Goal: Task Accomplishment & Management: Complete application form

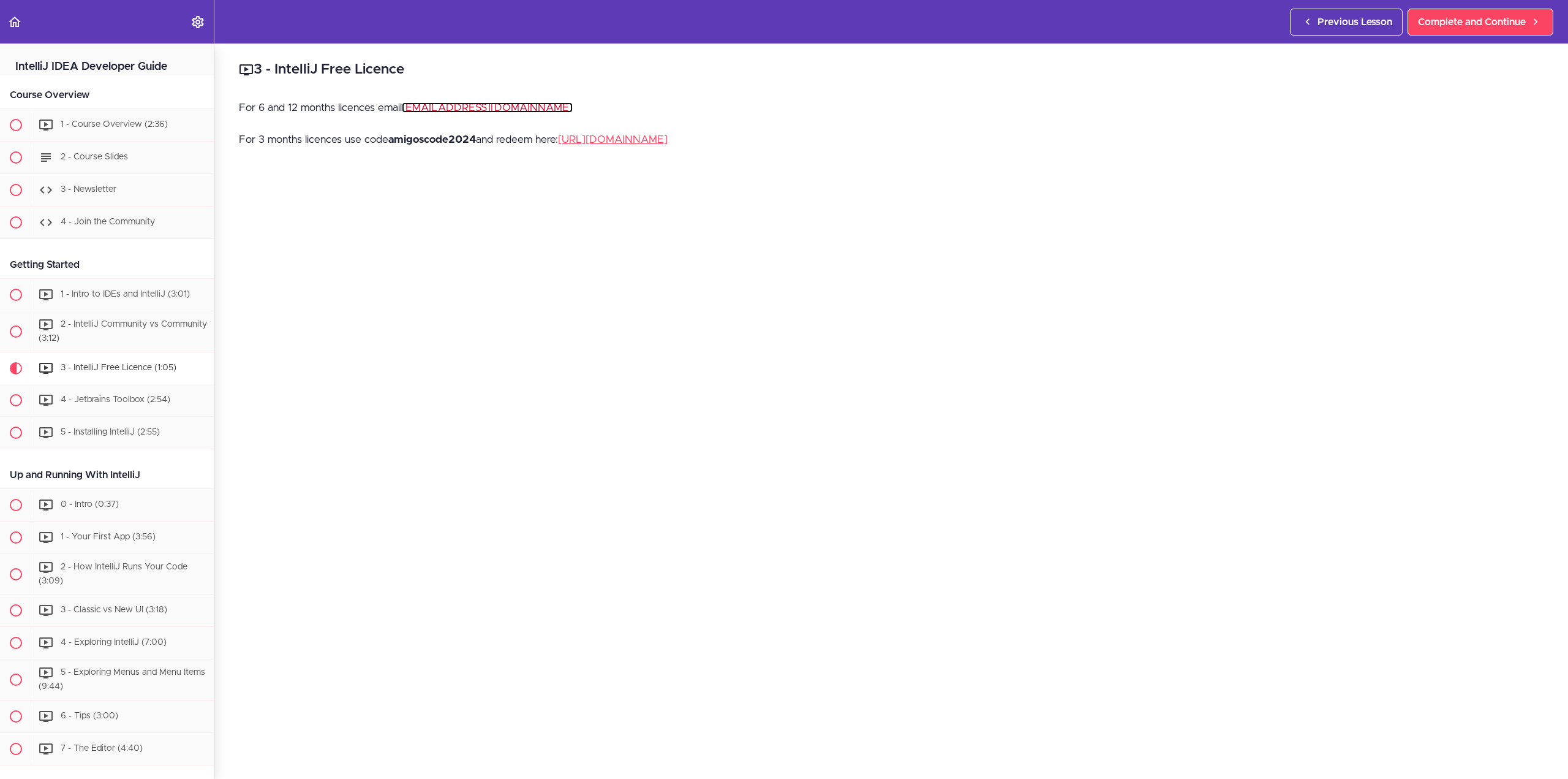
click at [476, 110] on link "hello@amigoscode.com" at bounding box center [487, 108] width 171 height 11
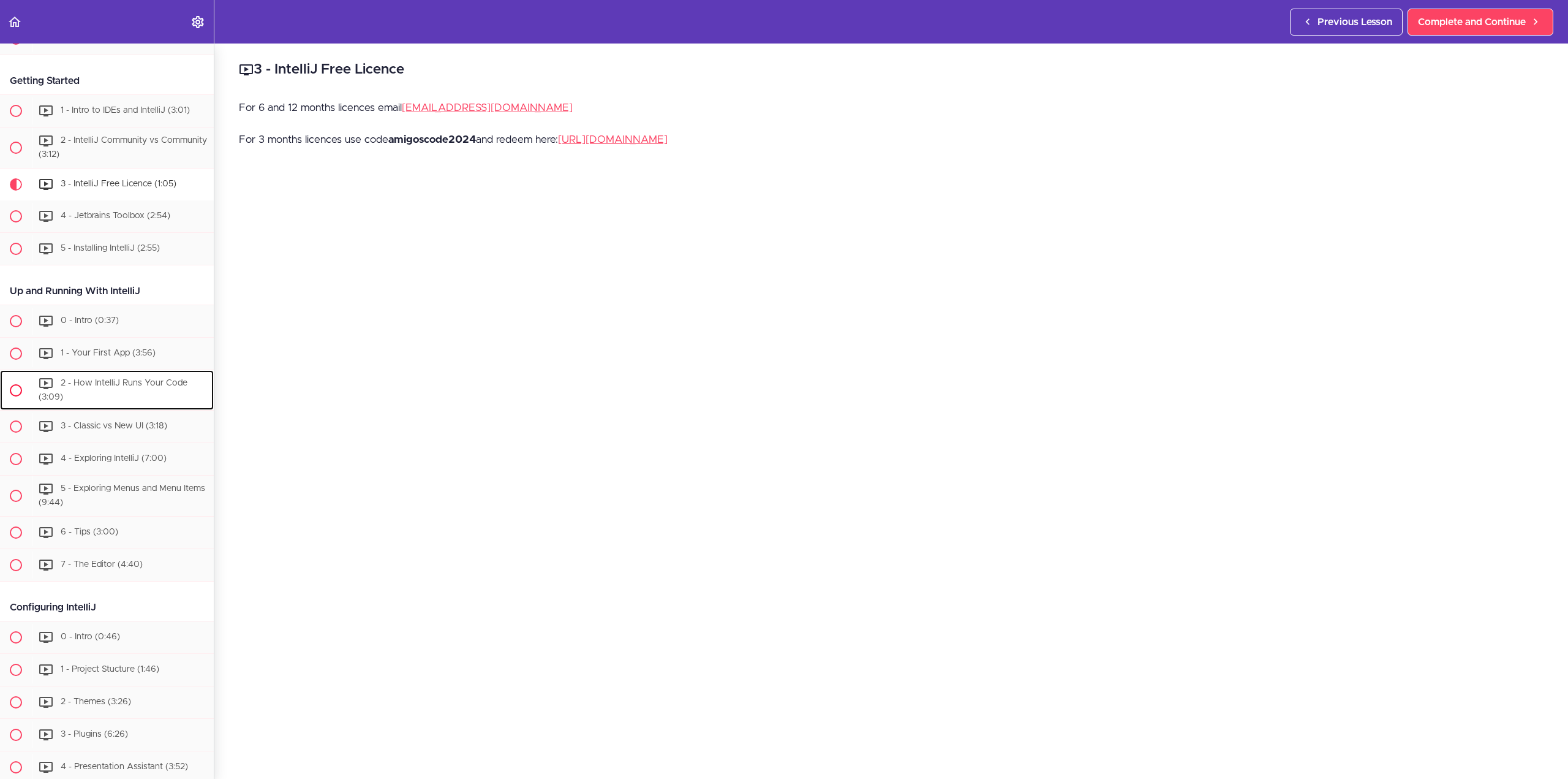
click at [112, 388] on div "2 - How IntelliJ Runs Your Code (3:09)" at bounding box center [123, 390] width 182 height 40
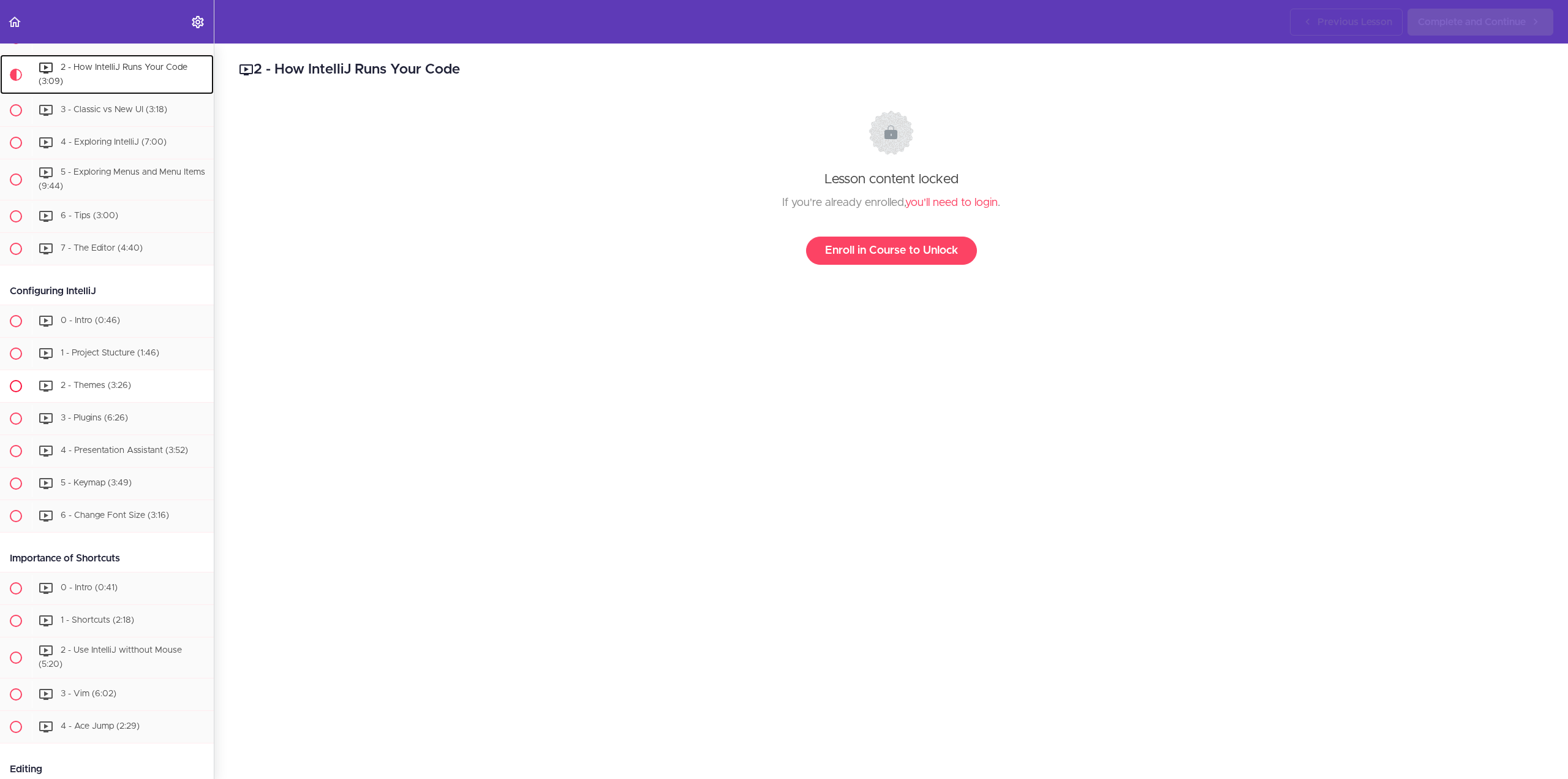
scroll to position [511, 0]
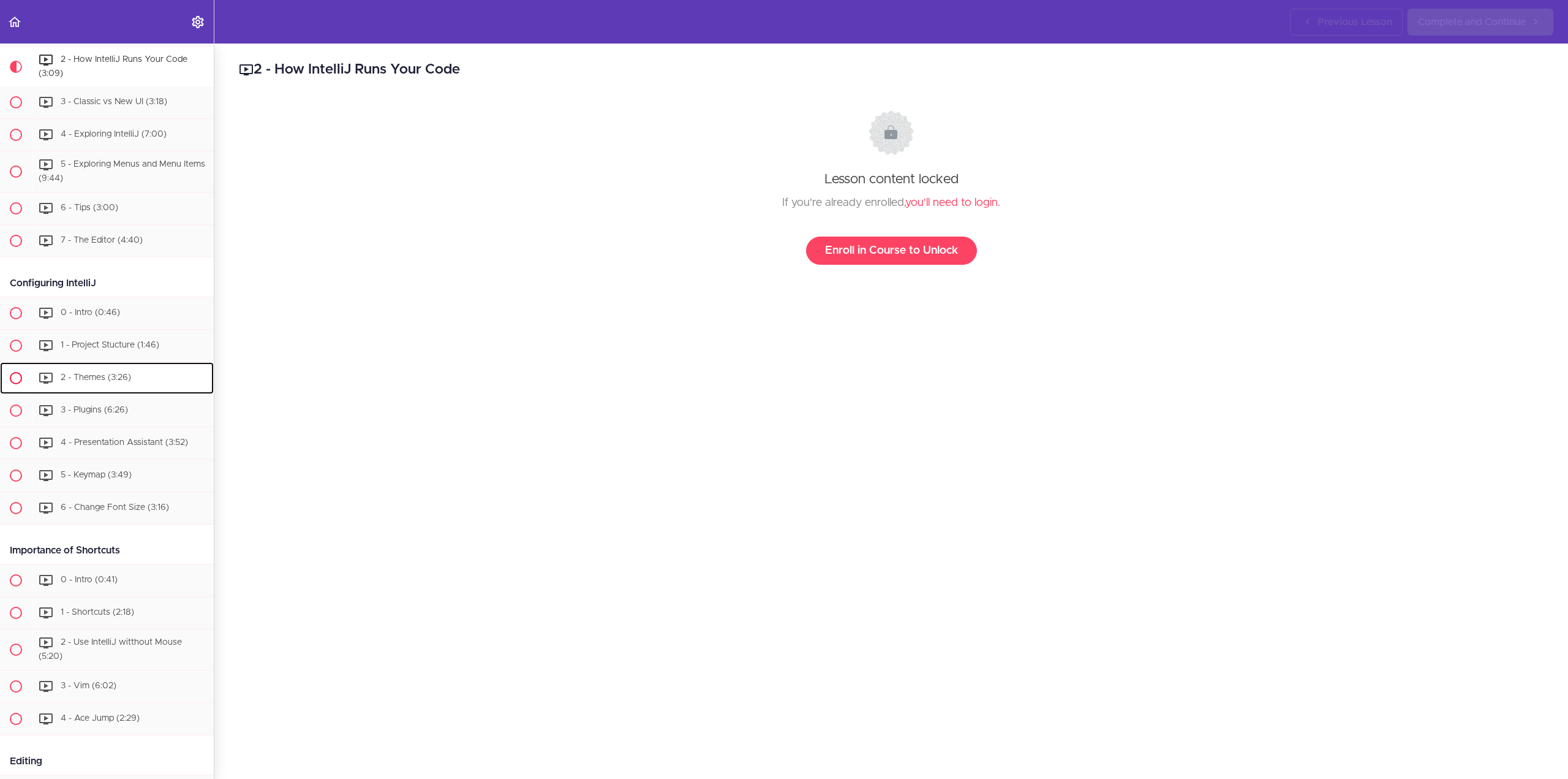
click at [131, 388] on div "2 - Themes (3:26)" at bounding box center [123, 378] width 182 height 27
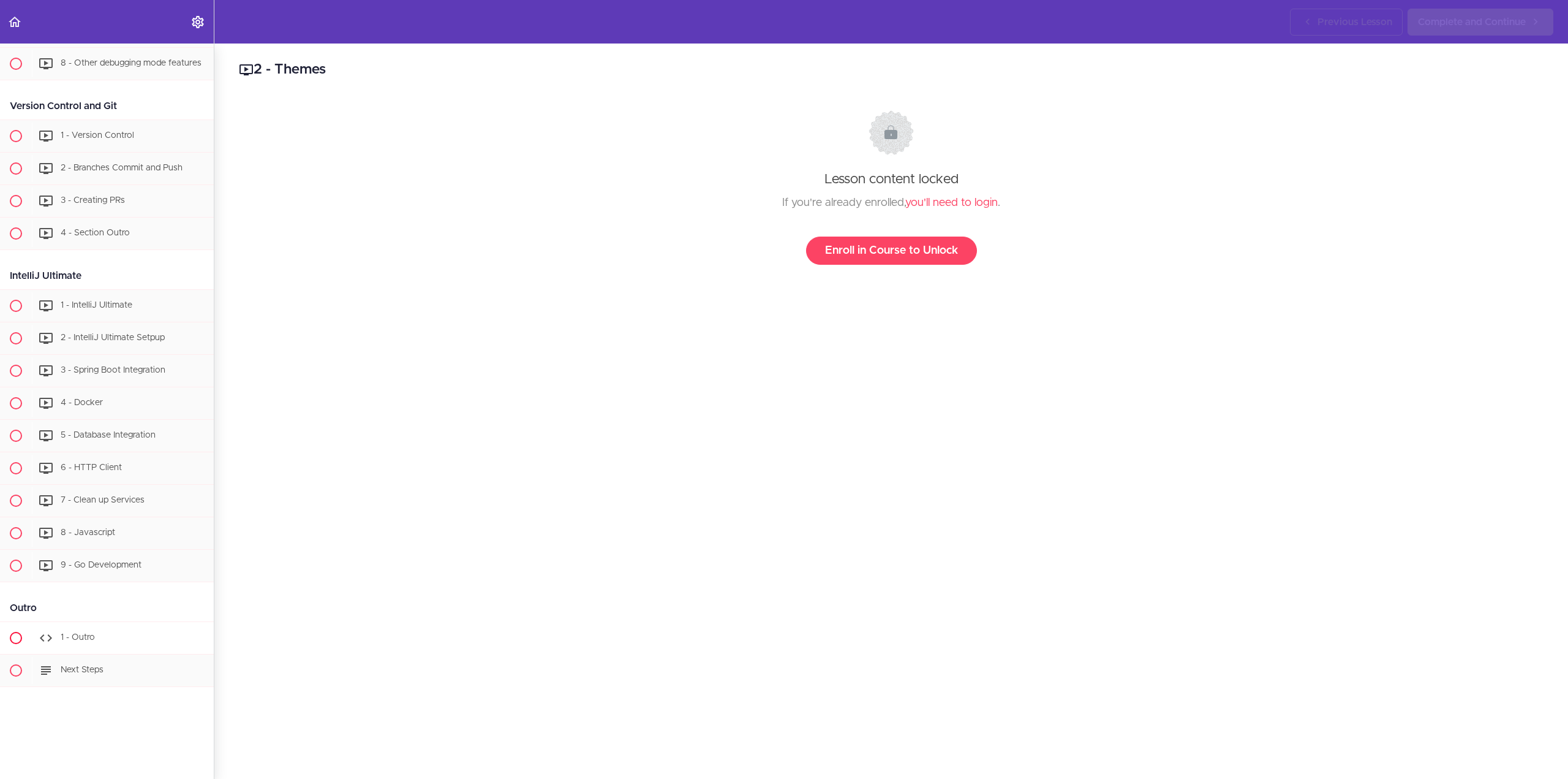
scroll to position [5927, 0]
click at [94, 320] on div "1 - IntelliJ Ultimate" at bounding box center [123, 307] width 182 height 27
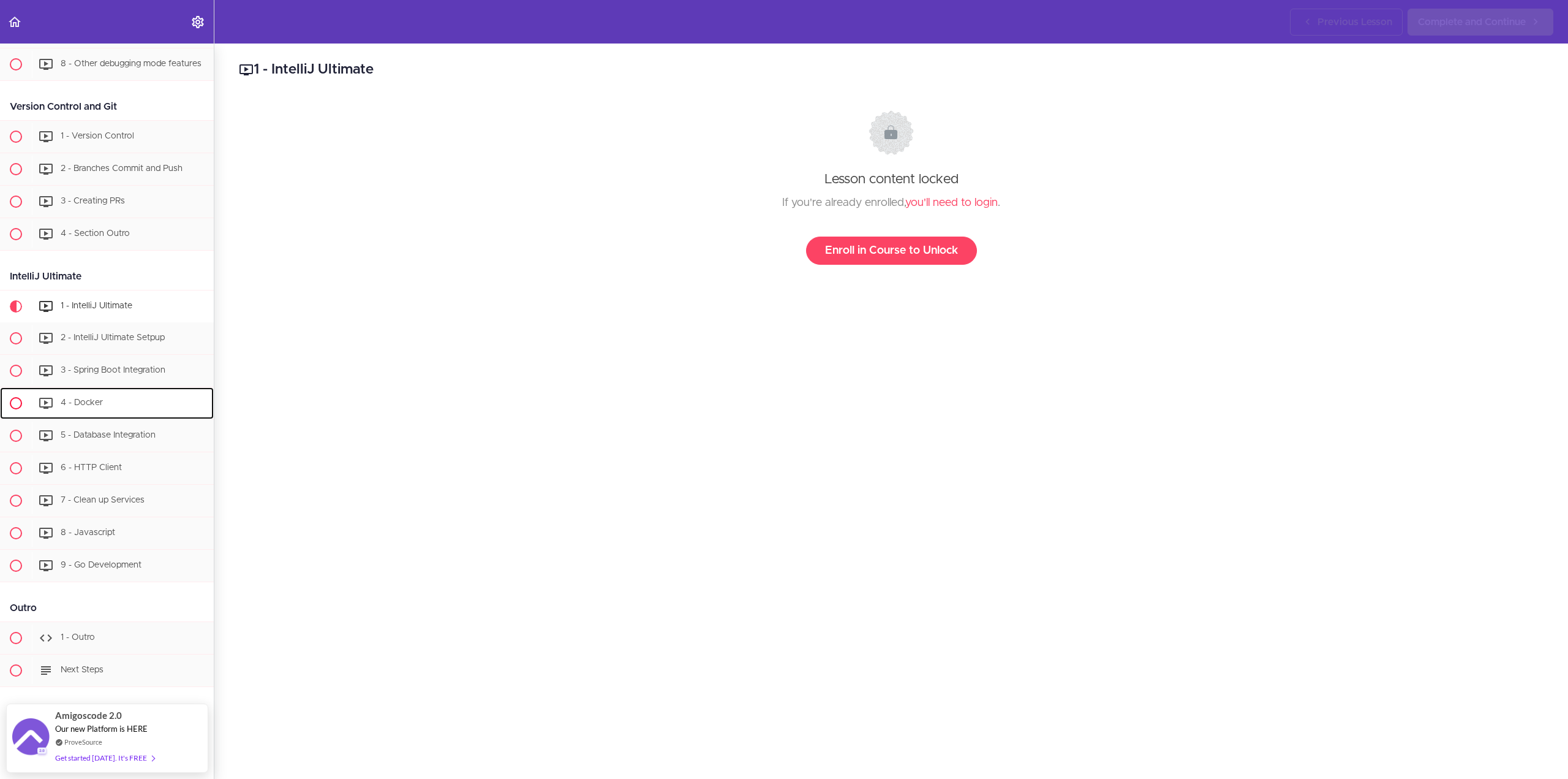
click at [90, 390] on div "4 - Docker" at bounding box center [123, 403] width 182 height 27
click at [129, 750] on div "Get started today. It's FREE" at bounding box center [104, 751] width 99 height 14
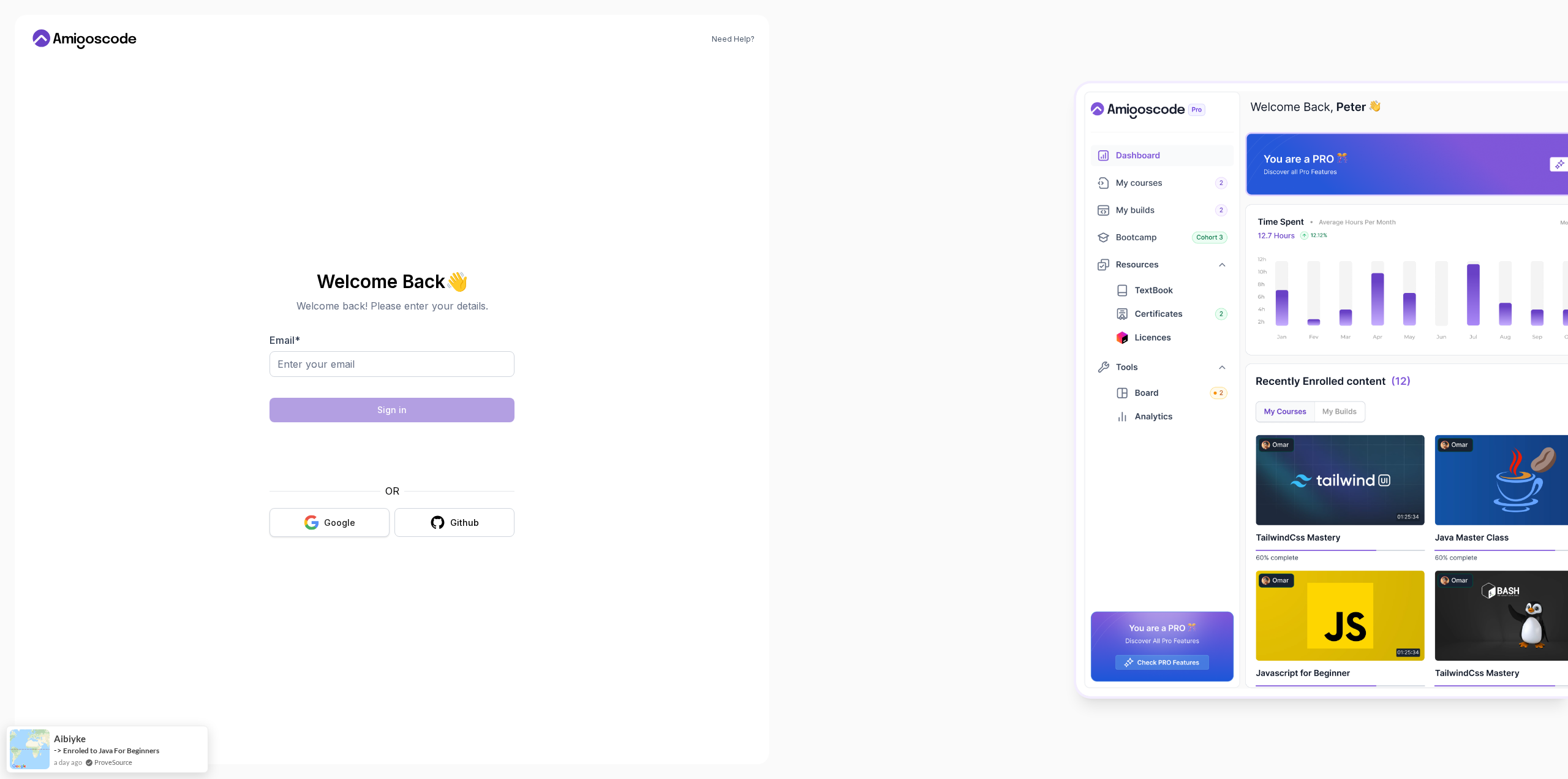
click at [369, 520] on button "Google" at bounding box center [329, 522] width 120 height 29
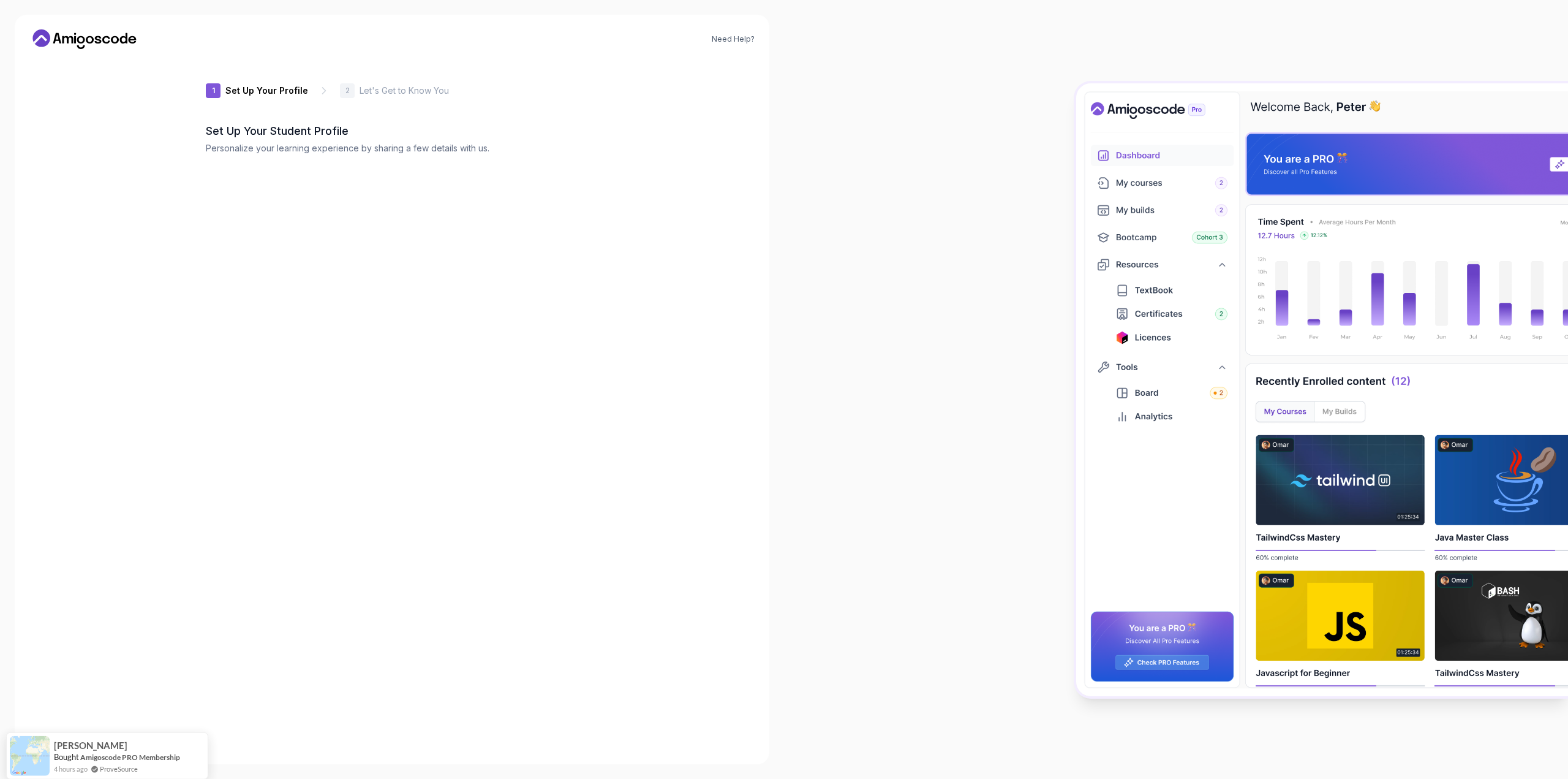
type input "luckybobcat6c26a"
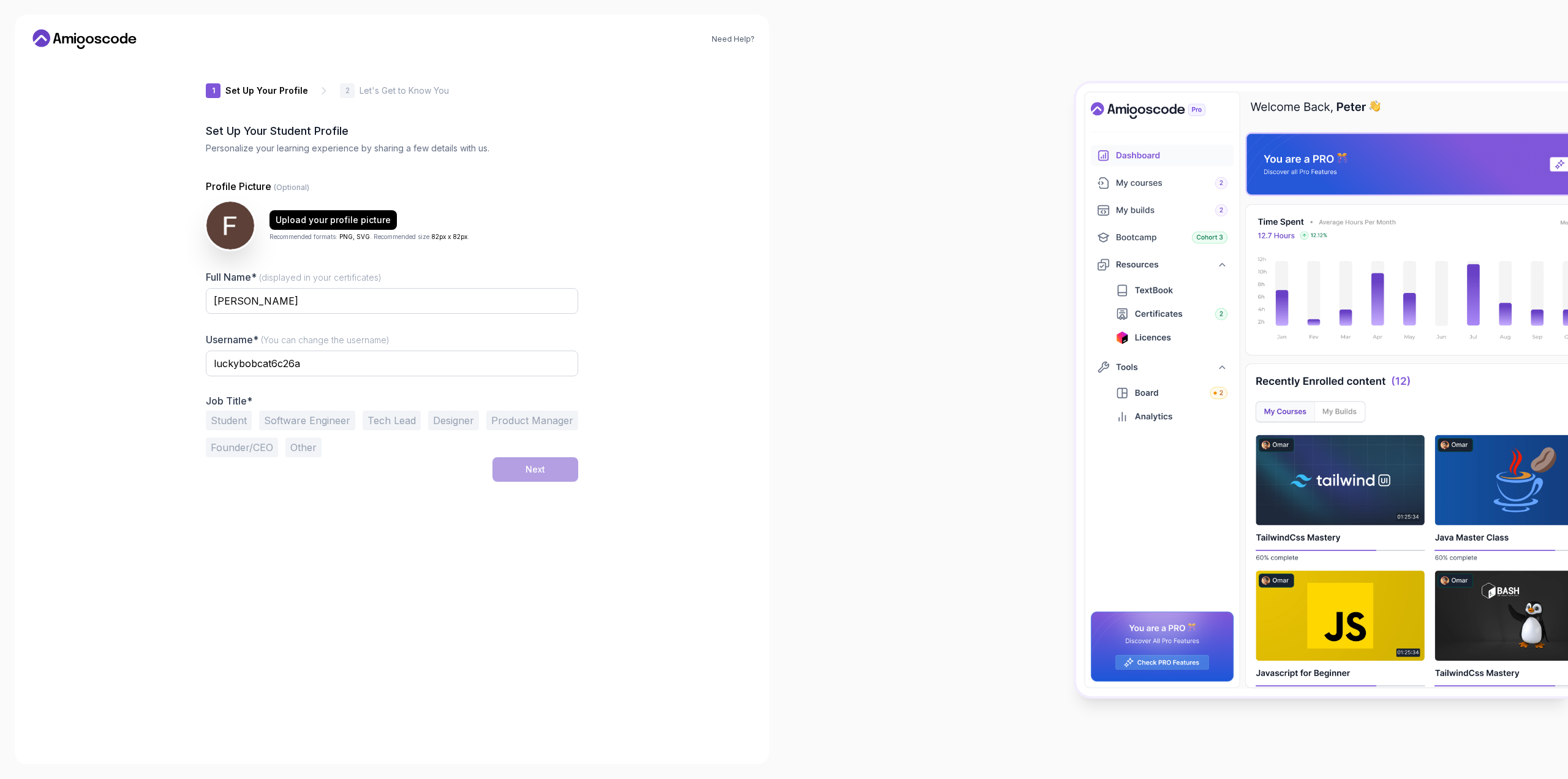
click at [226, 419] on button "Student" at bounding box center [228, 420] width 46 height 19
click at [541, 462] on button "Next" at bounding box center [535, 469] width 86 height 25
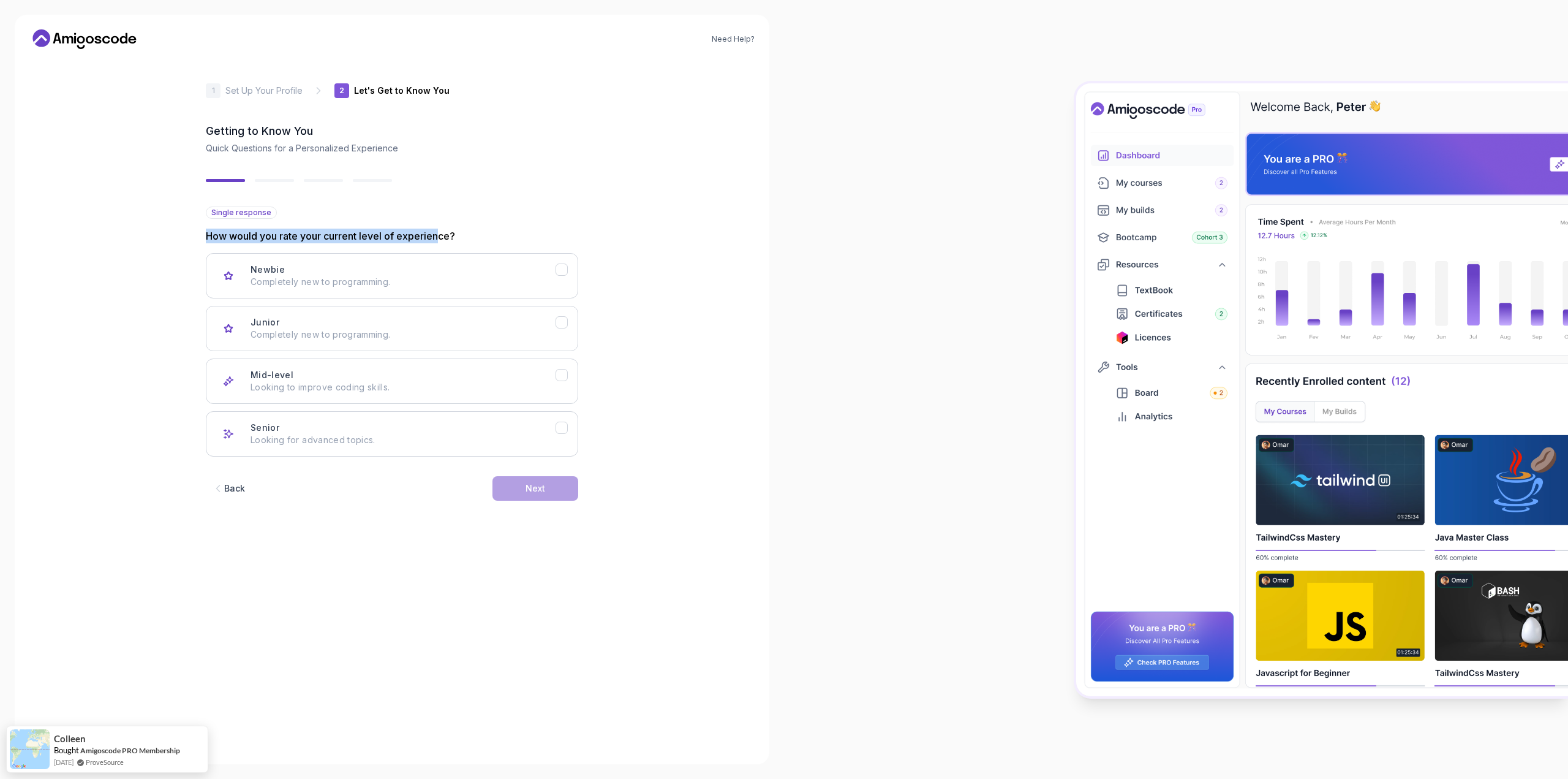
drag, startPoint x: 202, startPoint y: 238, endPoint x: 437, endPoint y: 230, distance: 235.1
click at [437, 230] on div "2 Let's Get to Know You 1 Set Up Your Profile 2 Let's Get to Know You Getting t…" at bounding box center [392, 404] width 412 height 691
click at [360, 336] on p "Completely new to programming." at bounding box center [403, 334] width 305 height 12
click at [422, 367] on button "Mid-level Looking to improve coding skills." at bounding box center [392, 381] width 372 height 46
click at [544, 341] on button "Junior Completely new to programming." at bounding box center [392, 328] width 372 height 46
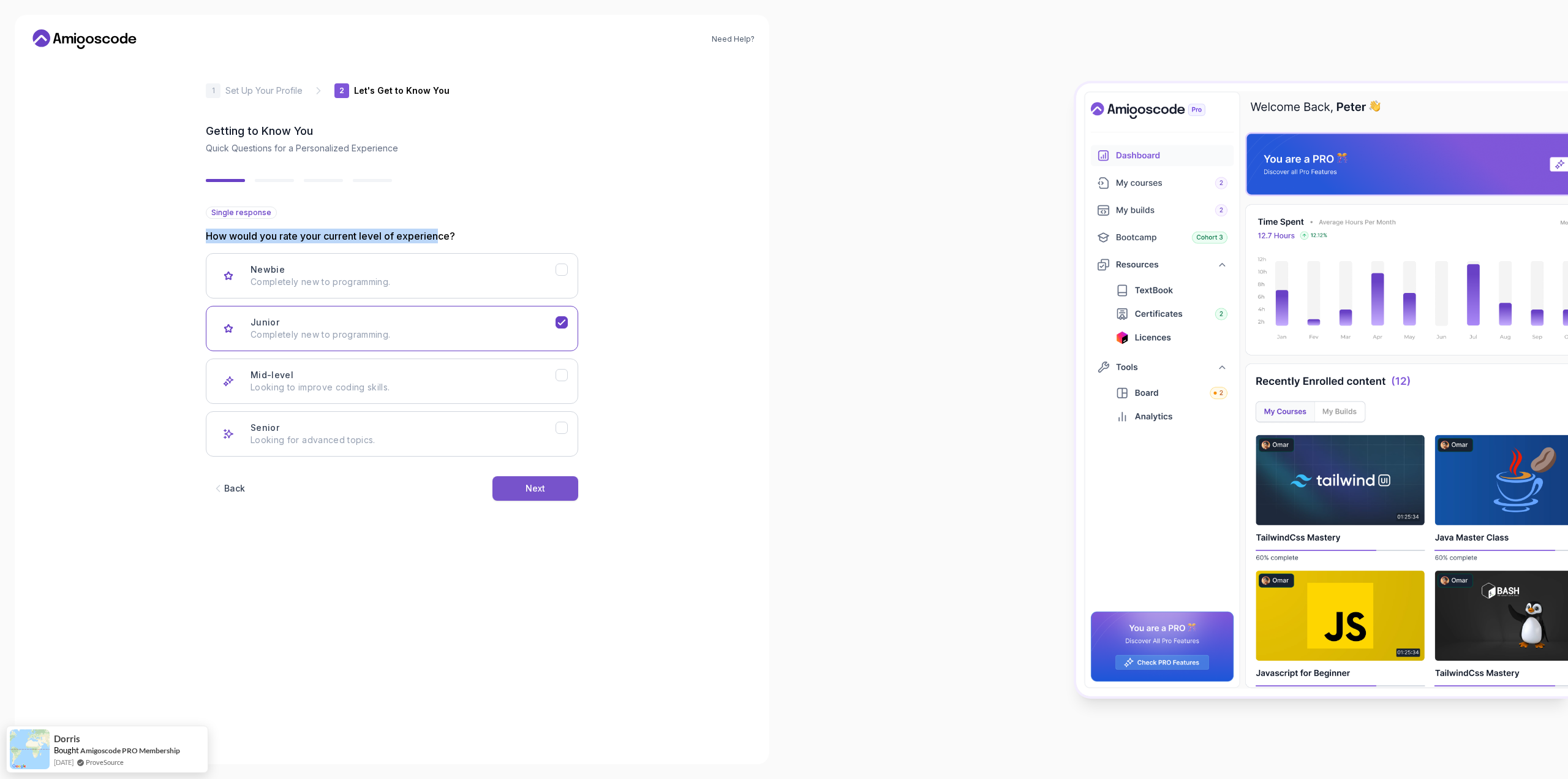
click at [573, 491] on button "Next" at bounding box center [535, 488] width 86 height 25
drag, startPoint x: 225, startPoint y: 235, endPoint x: 330, endPoint y: 241, distance: 105.2
click at [330, 241] on p "What’s your background?" at bounding box center [392, 236] width 372 height 15
click at [332, 289] on button "Backend Development Node.js, Python, Java" at bounding box center [392, 276] width 372 height 46
click at [343, 329] on p "HTML, CSS, JavaScript, React" at bounding box center [403, 334] width 305 height 12
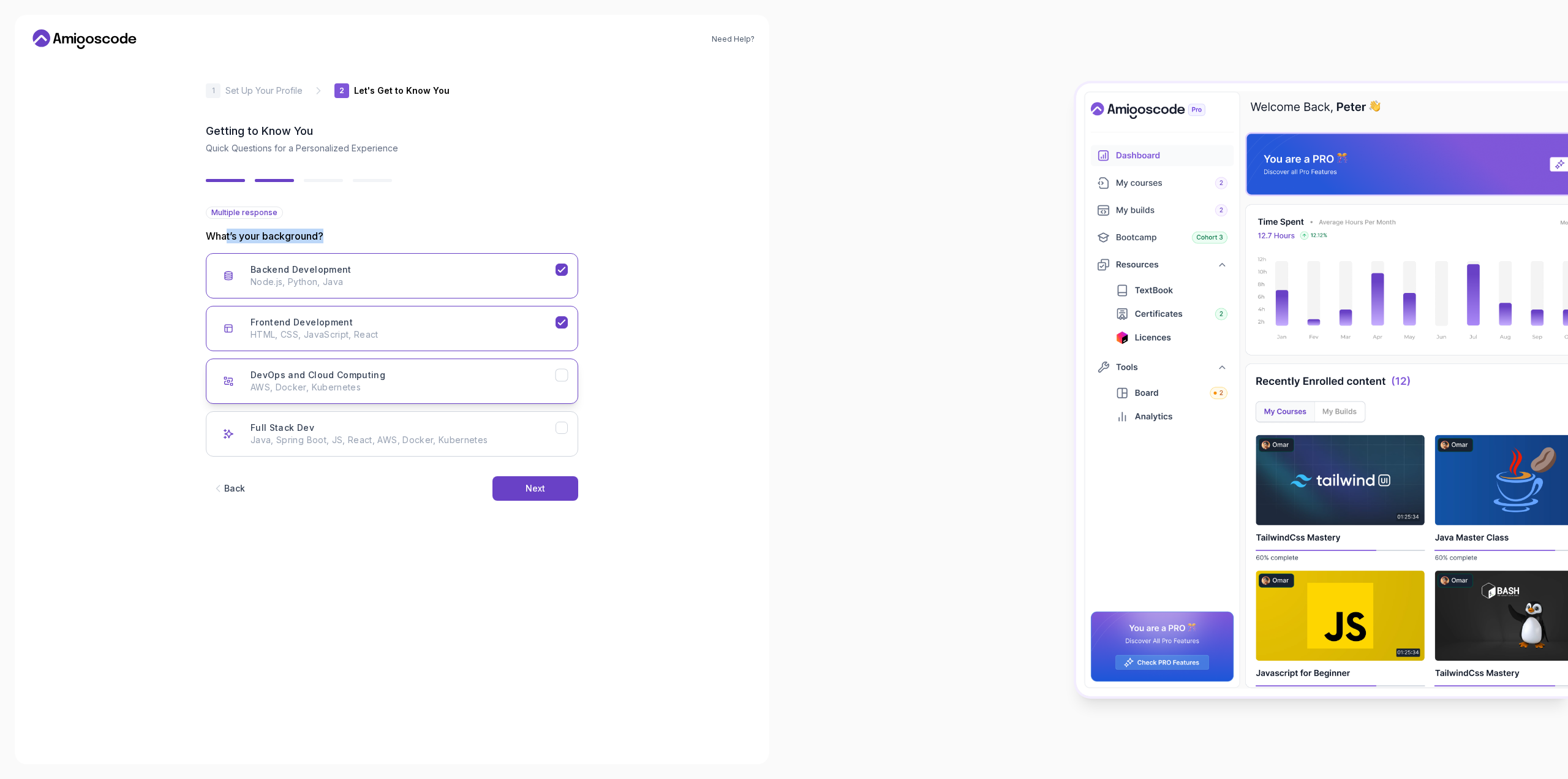
click at [365, 366] on button "DevOps and Cloud Computing AWS, Docker, Kubernetes" at bounding box center [392, 381] width 372 height 46
click at [423, 392] on p "AWS, Docker, Kubernetes" at bounding box center [403, 387] width 305 height 12
click at [429, 341] on button "Frontend Development HTML, CSS, JavaScript, React" at bounding box center [392, 328] width 372 height 46
click at [435, 281] on p "Node.js, Python, Java" at bounding box center [403, 282] width 305 height 12
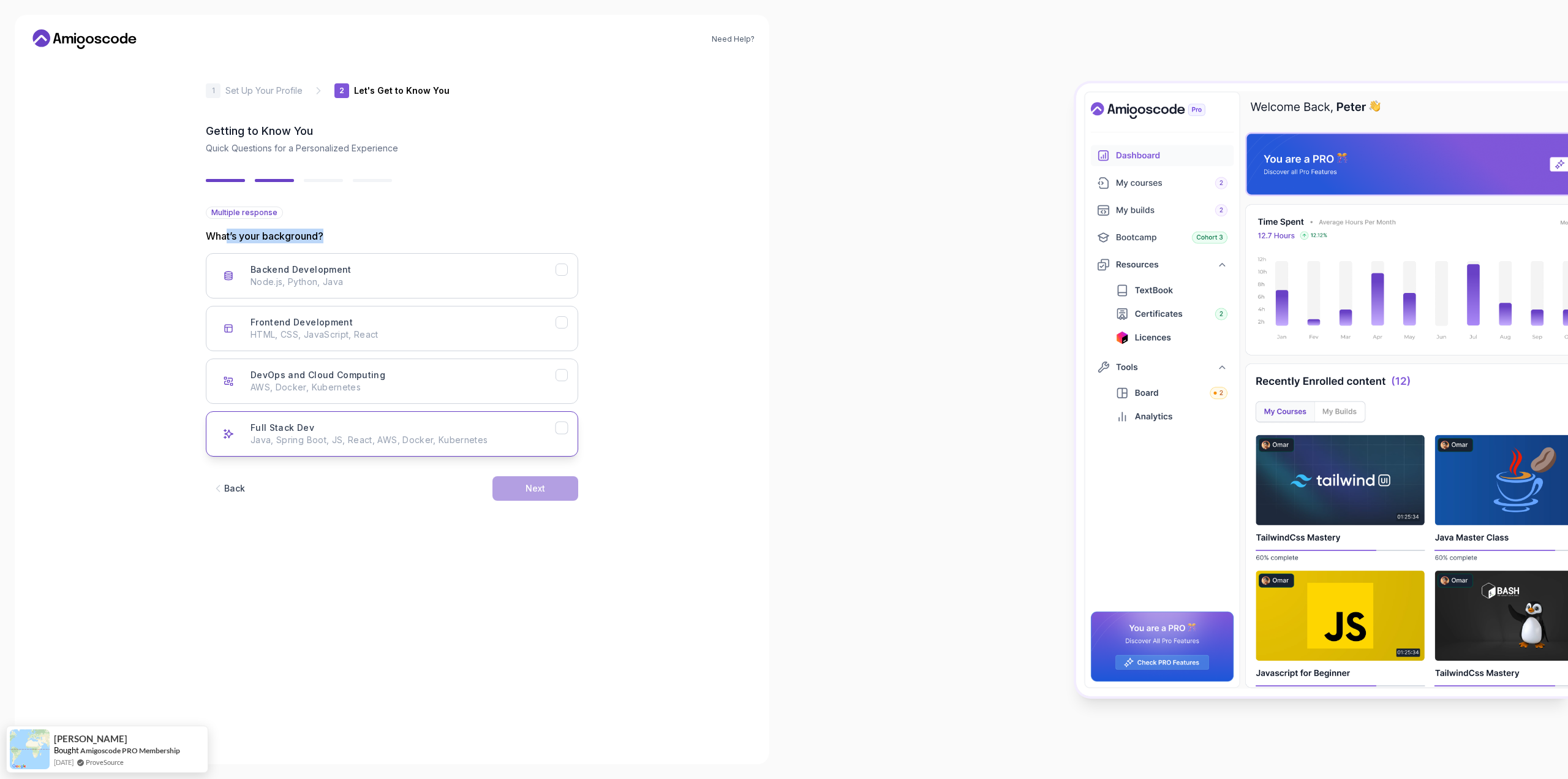
click at [407, 432] on div "Full Stack Dev Java, Spring Boot, JS, React, AWS, Docker, Kubernetes" at bounding box center [403, 433] width 305 height 25
click at [543, 484] on div "Next" at bounding box center [535, 488] width 19 height 12
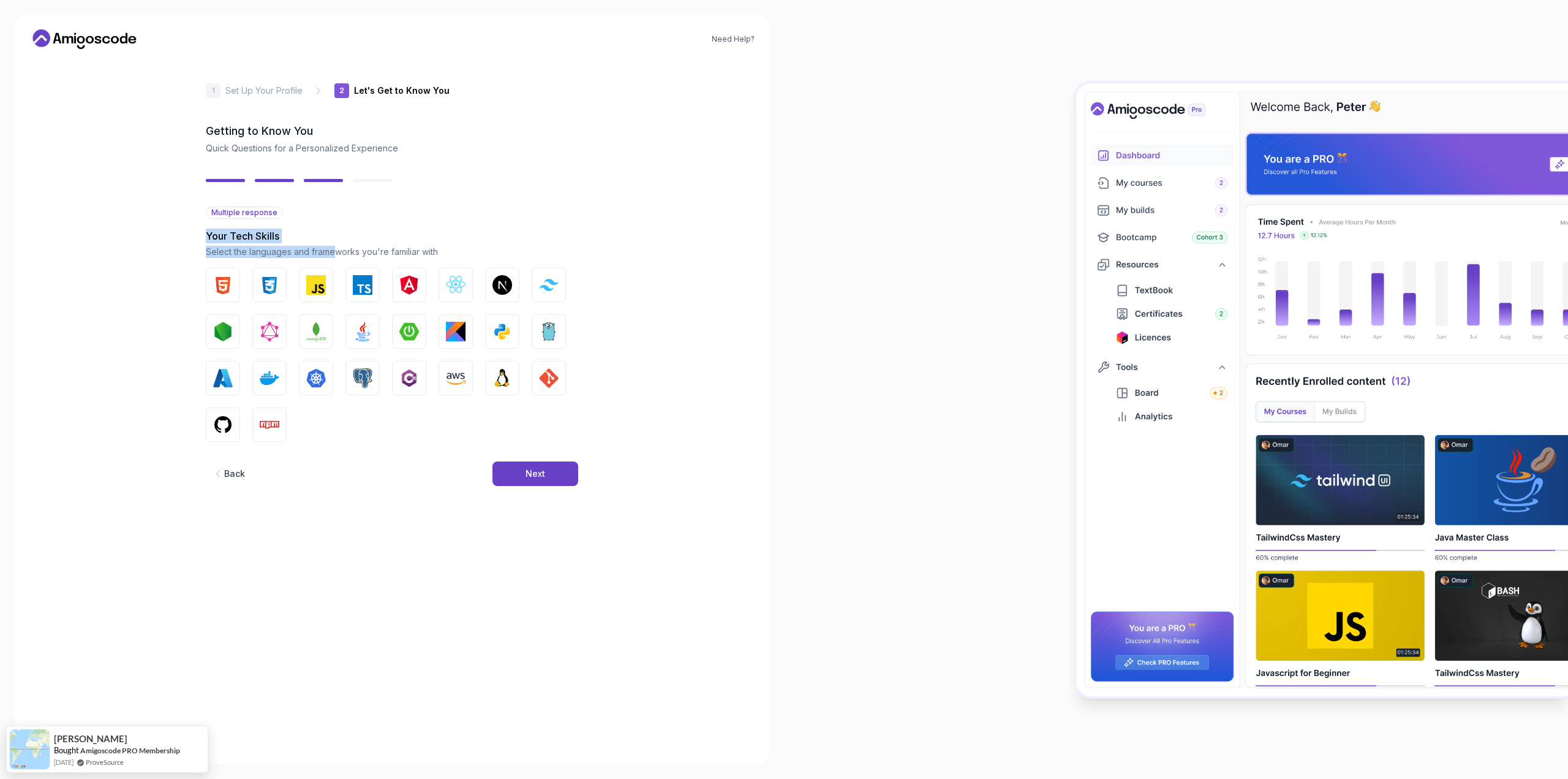
drag, startPoint x: 202, startPoint y: 239, endPoint x: 334, endPoint y: 243, distance: 132.1
click at [334, 243] on div "2 Let's Get to Know You 1 Set Up Your Profile 2 Let's Get to Know You Getting t…" at bounding box center [392, 404] width 412 height 691
click at [265, 253] on p "Select the languages and frameworks you're familiar with" at bounding box center [392, 252] width 372 height 12
click at [219, 289] on img "button" at bounding box center [222, 285] width 19 height 19
click at [278, 288] on img "button" at bounding box center [269, 285] width 19 height 19
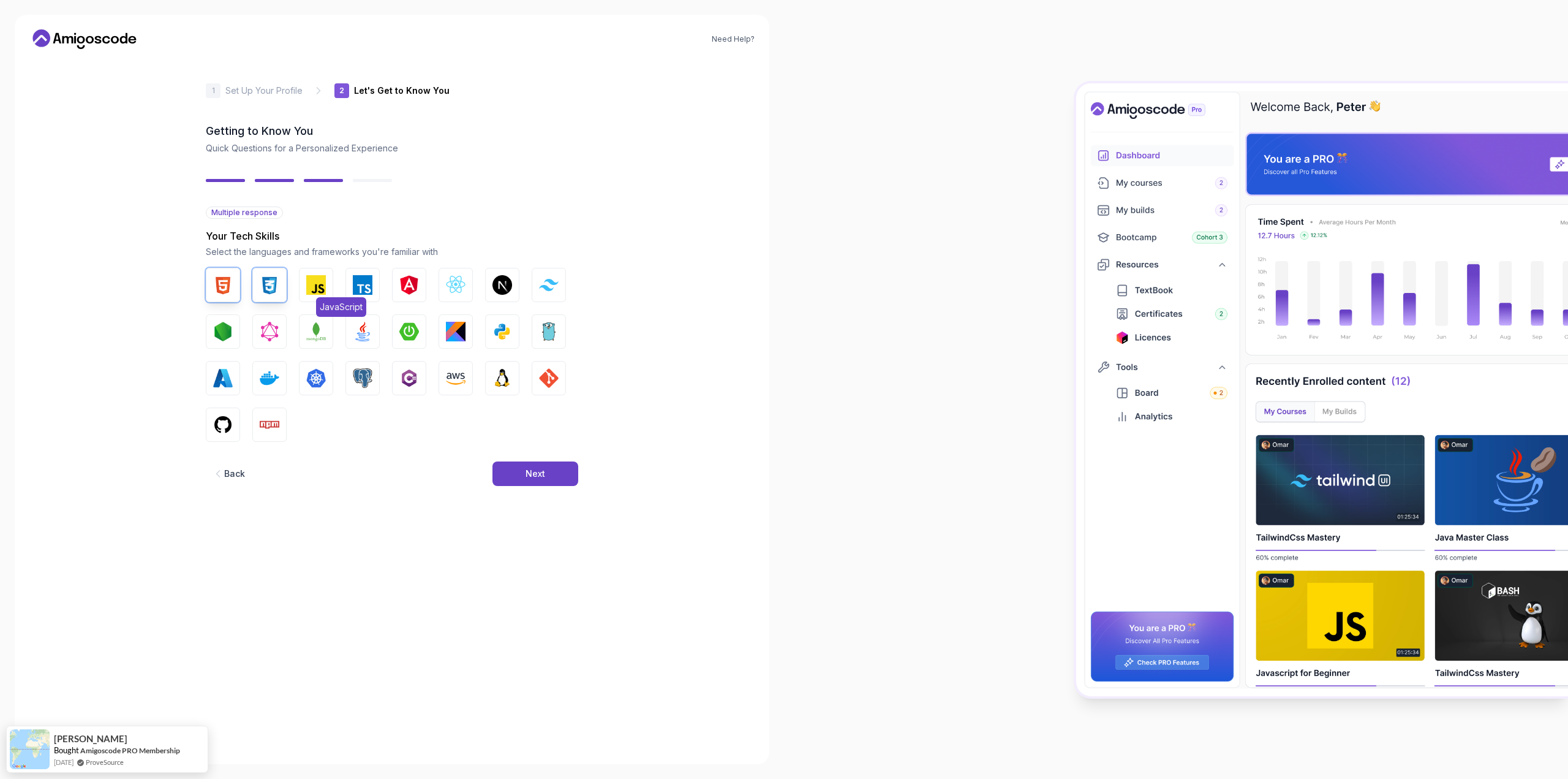
click at [310, 286] on img "button" at bounding box center [315, 285] width 19 height 19
click at [468, 289] on button "React.js" at bounding box center [455, 285] width 34 height 34
click at [375, 377] on button "PostgreSQL" at bounding box center [362, 378] width 34 height 34
click at [328, 379] on button "Kubernetes" at bounding box center [315, 378] width 34 height 34
click at [400, 338] on img "button" at bounding box center [409, 331] width 19 height 19
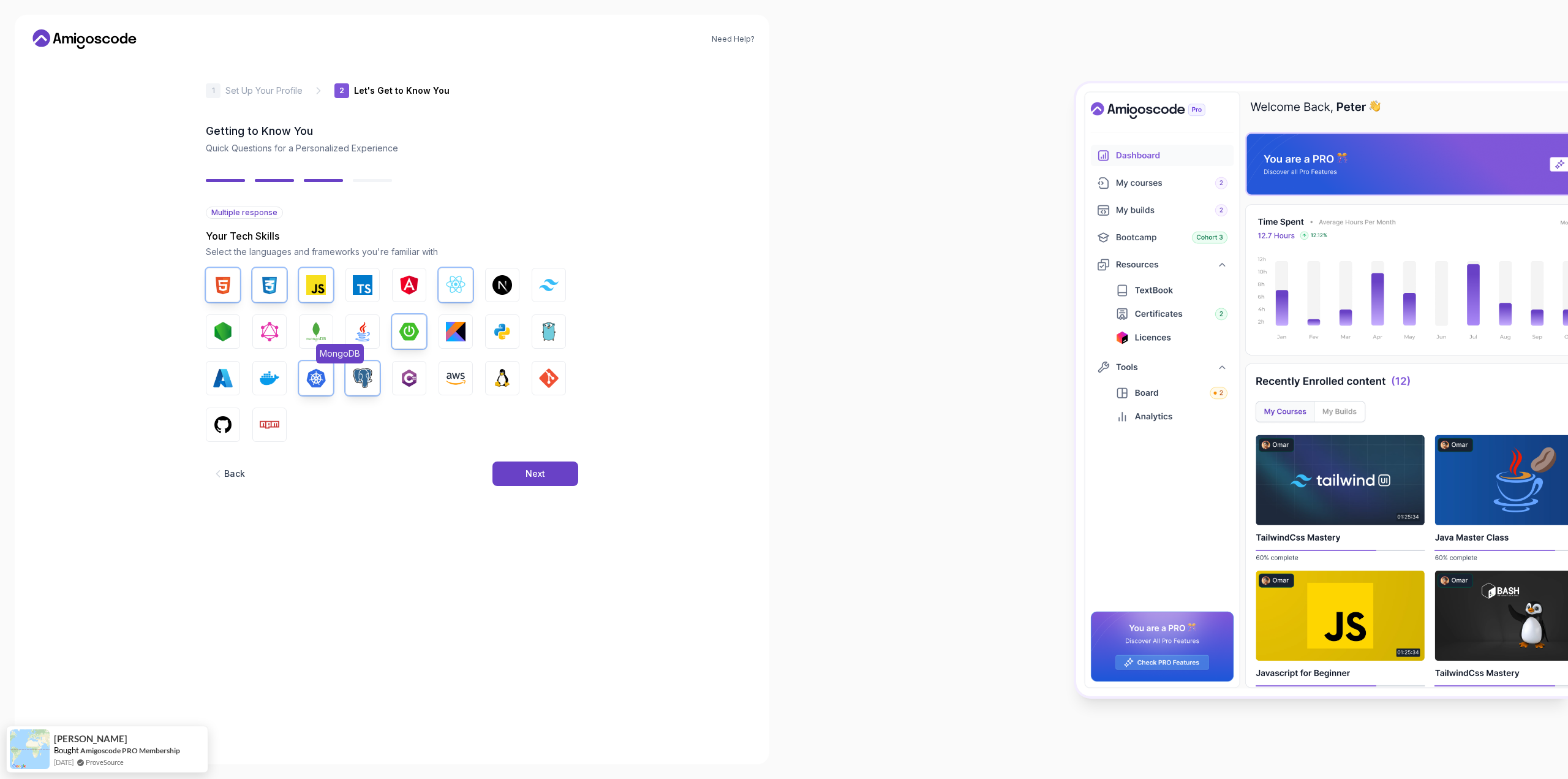
click at [311, 344] on button "MongoDB" at bounding box center [315, 331] width 34 height 34
click at [220, 429] on img "button" at bounding box center [222, 424] width 19 height 19
click at [527, 379] on div "HTML CSS JavaScript TypeScript Angular React.js Next.js Tailwind CSS Node.js Gr…" at bounding box center [392, 355] width 372 height 174
click at [538, 377] on button "GIT" at bounding box center [549, 378] width 34 height 34
click at [276, 378] on img "button" at bounding box center [269, 378] width 19 height 19
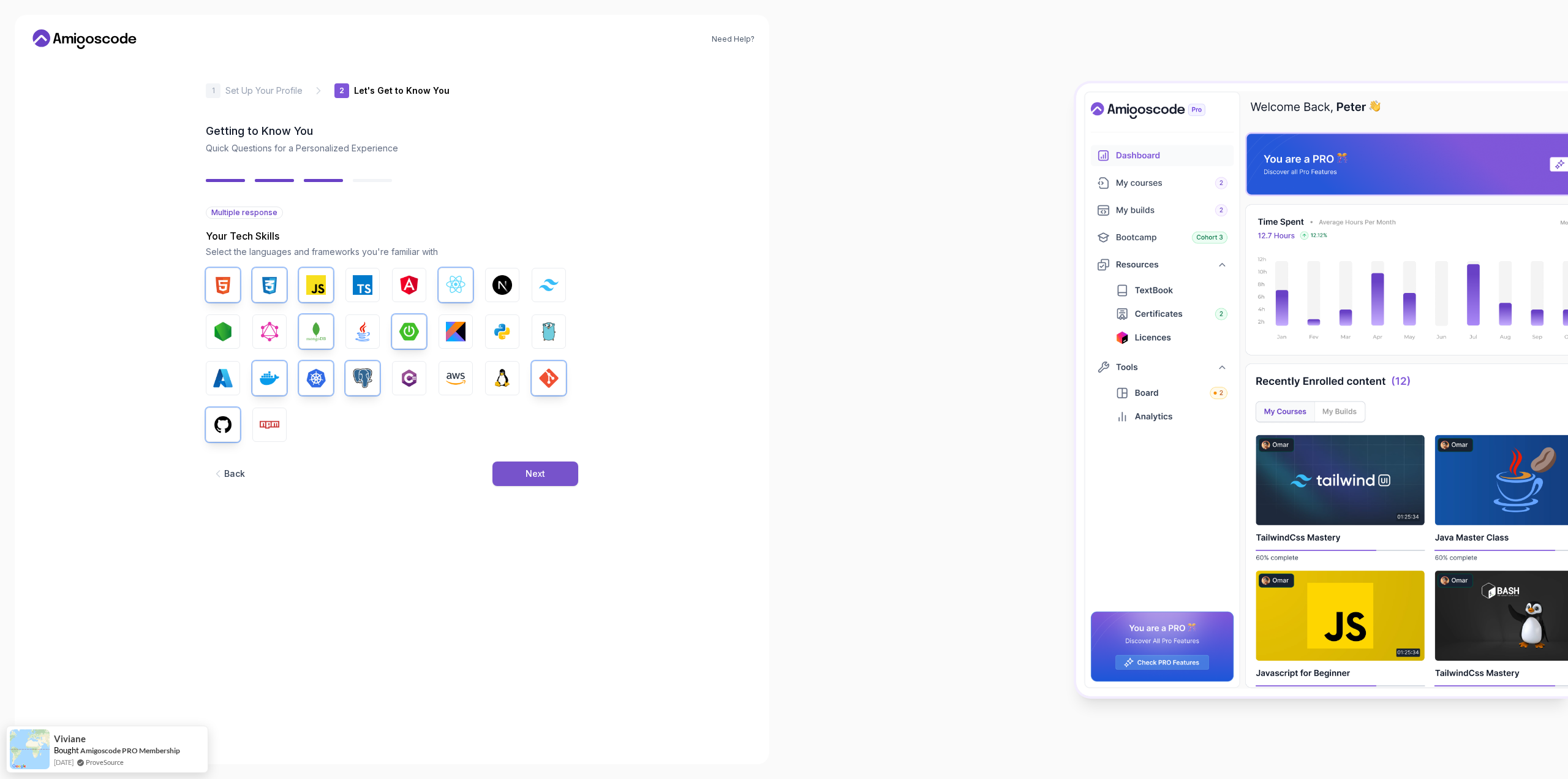
click at [544, 463] on button "Next" at bounding box center [535, 474] width 86 height 25
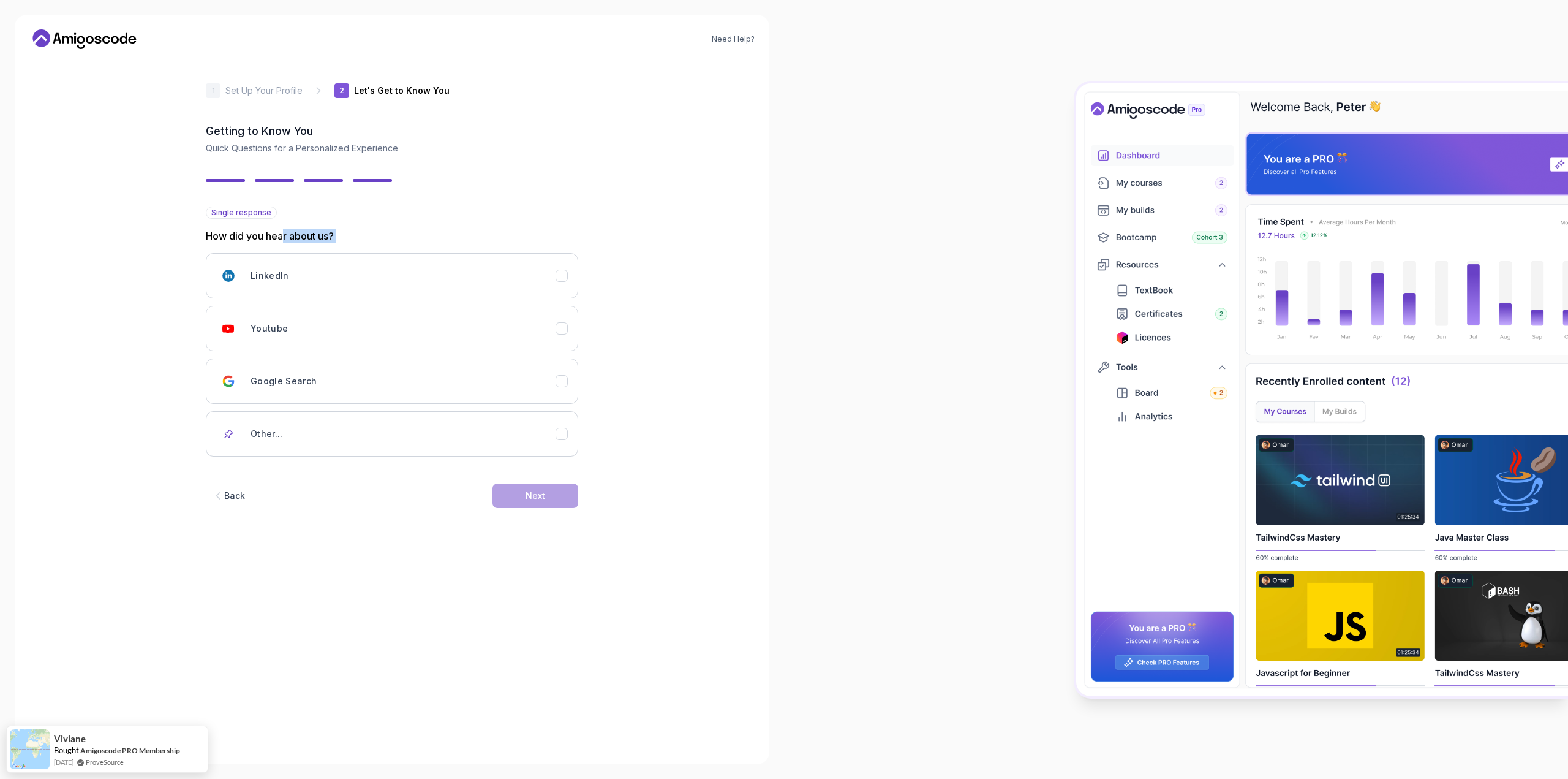
drag, startPoint x: 218, startPoint y: 244, endPoint x: 283, endPoint y: 240, distance: 65.1
click at [283, 240] on div "Single response How did you hear about us? LinkedIn Youtube Google Search Other…" at bounding box center [392, 331] width 372 height 250
click at [283, 328] on h3 "Youtube" at bounding box center [269, 328] width 38 height 12
click at [563, 497] on button "Next" at bounding box center [535, 496] width 86 height 25
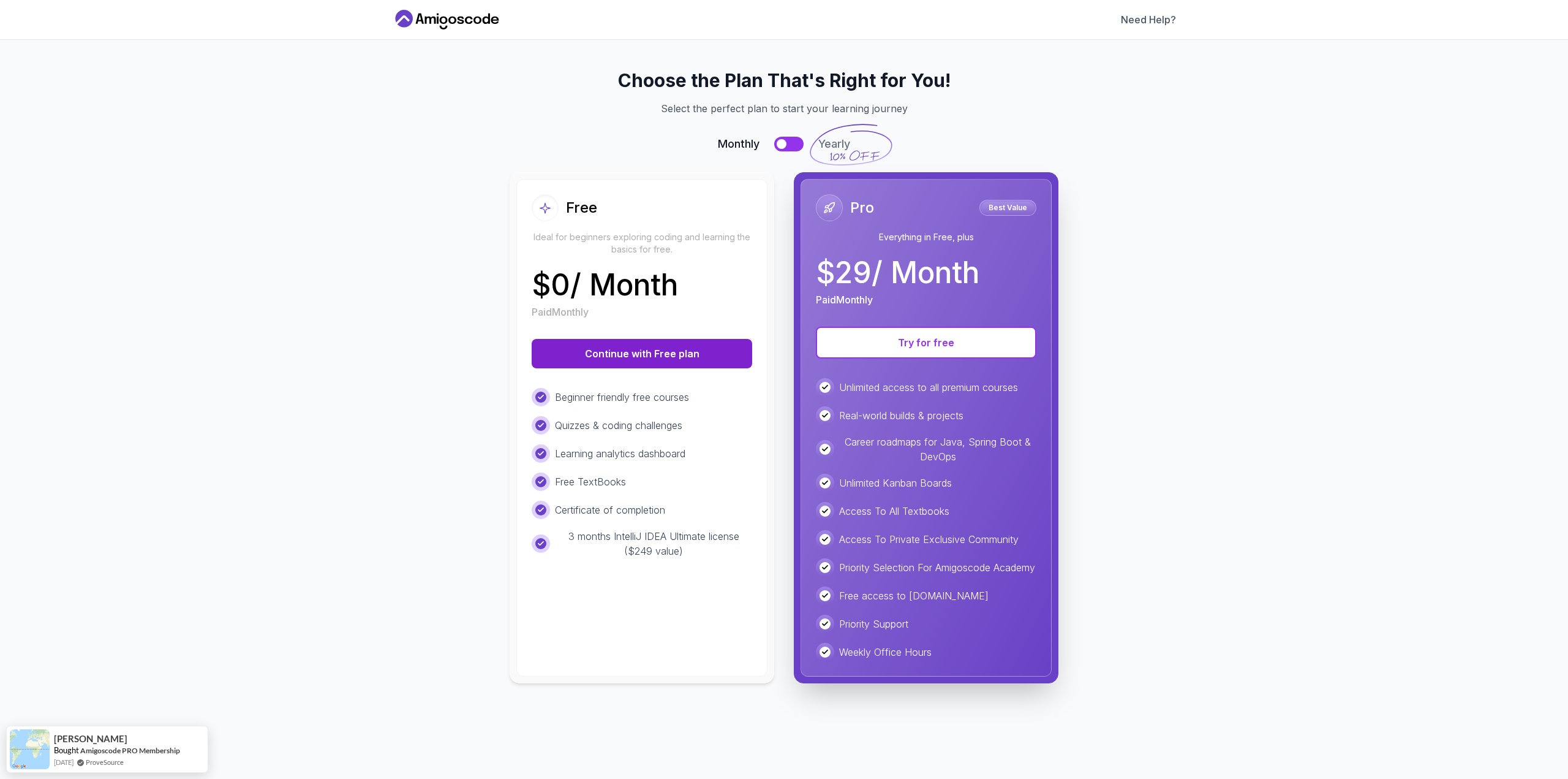
click at [649, 346] on button "Continue with Free plan" at bounding box center [642, 354] width 220 height 29
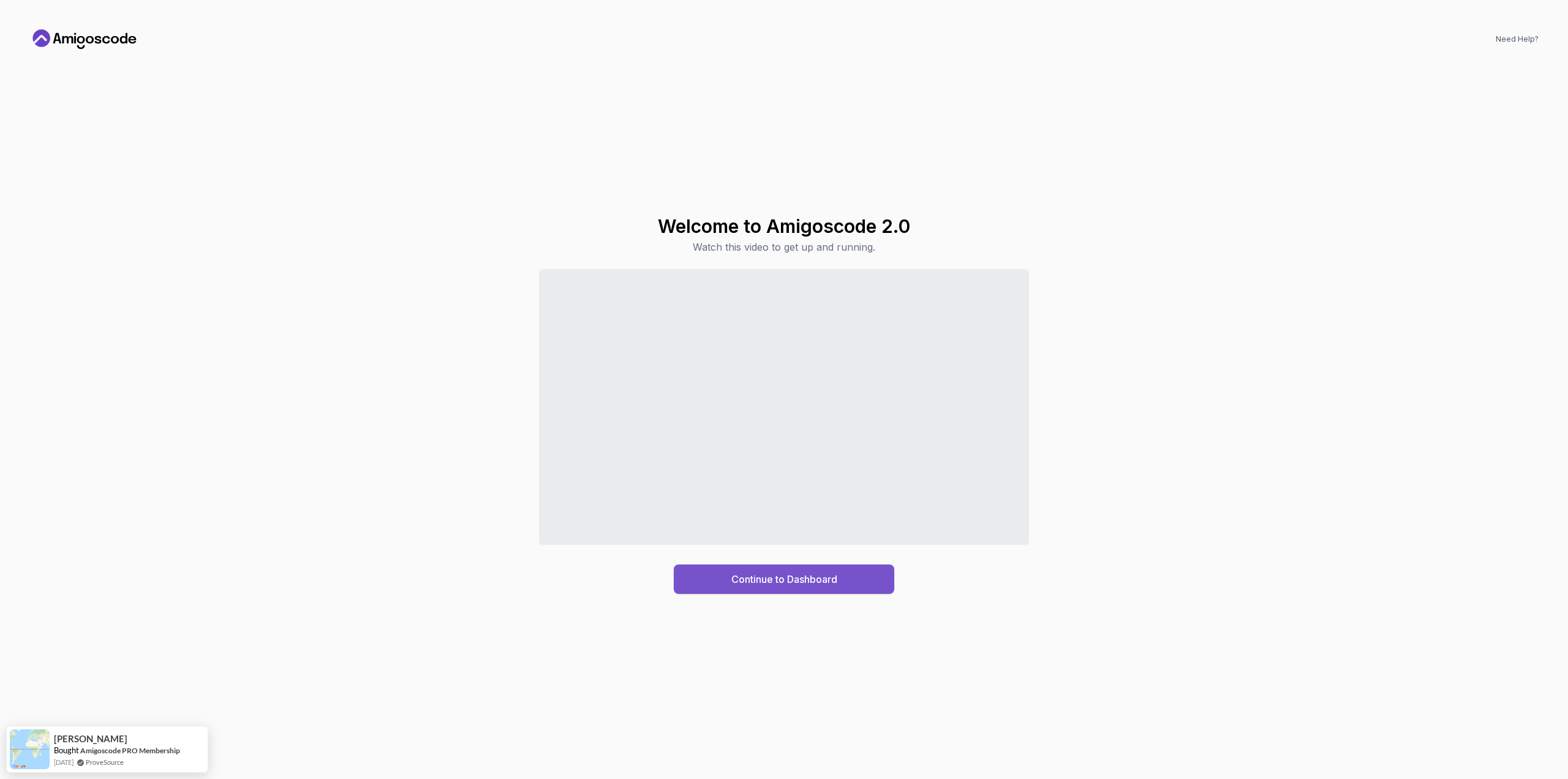
click at [774, 578] on div "Continue to Dashboard" at bounding box center [784, 579] width 106 height 15
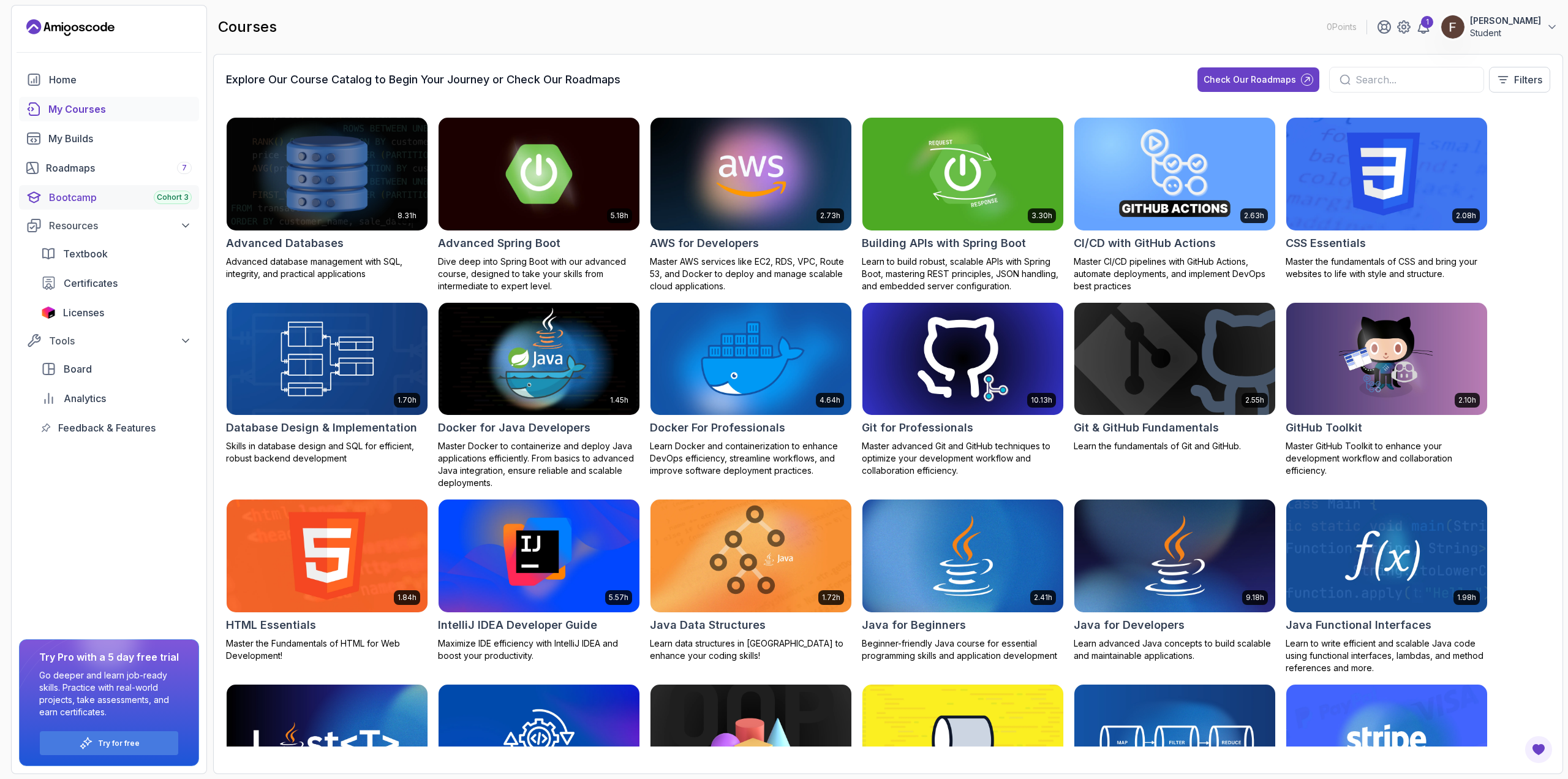
click at [90, 189] on link "Bootcamp Cohort 3" at bounding box center [109, 197] width 180 height 25
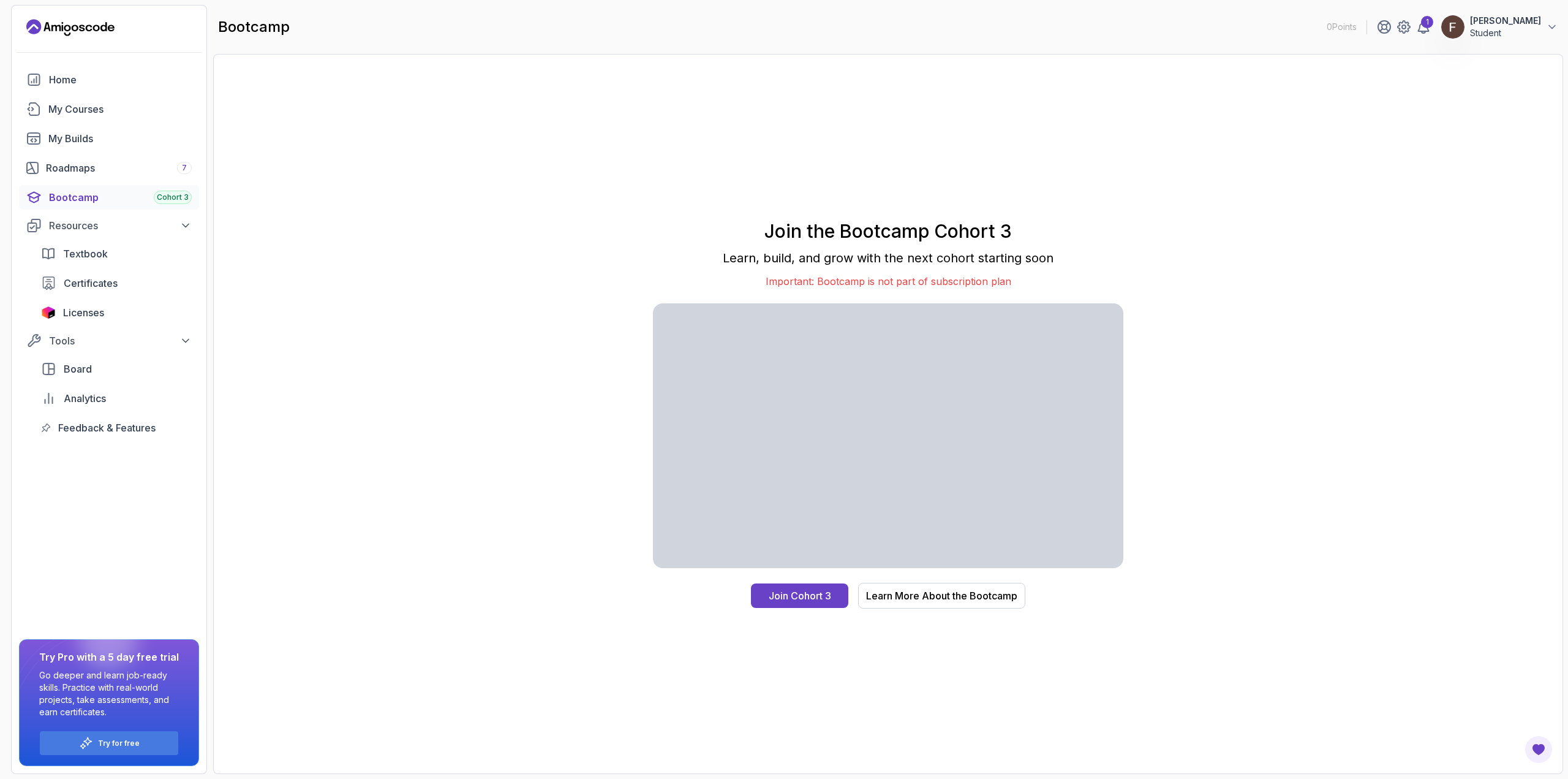
drag, startPoint x: 649, startPoint y: 328, endPoint x: 571, endPoint y: 392, distance: 100.9
click at [571, 392] on div "Join the Bootcamp Cohort 3 Learn, build, and grow with the next cohort starting…" at bounding box center [888, 414] width 1324 height 694
click at [139, 311] on div "Licenses" at bounding box center [127, 312] width 129 height 15
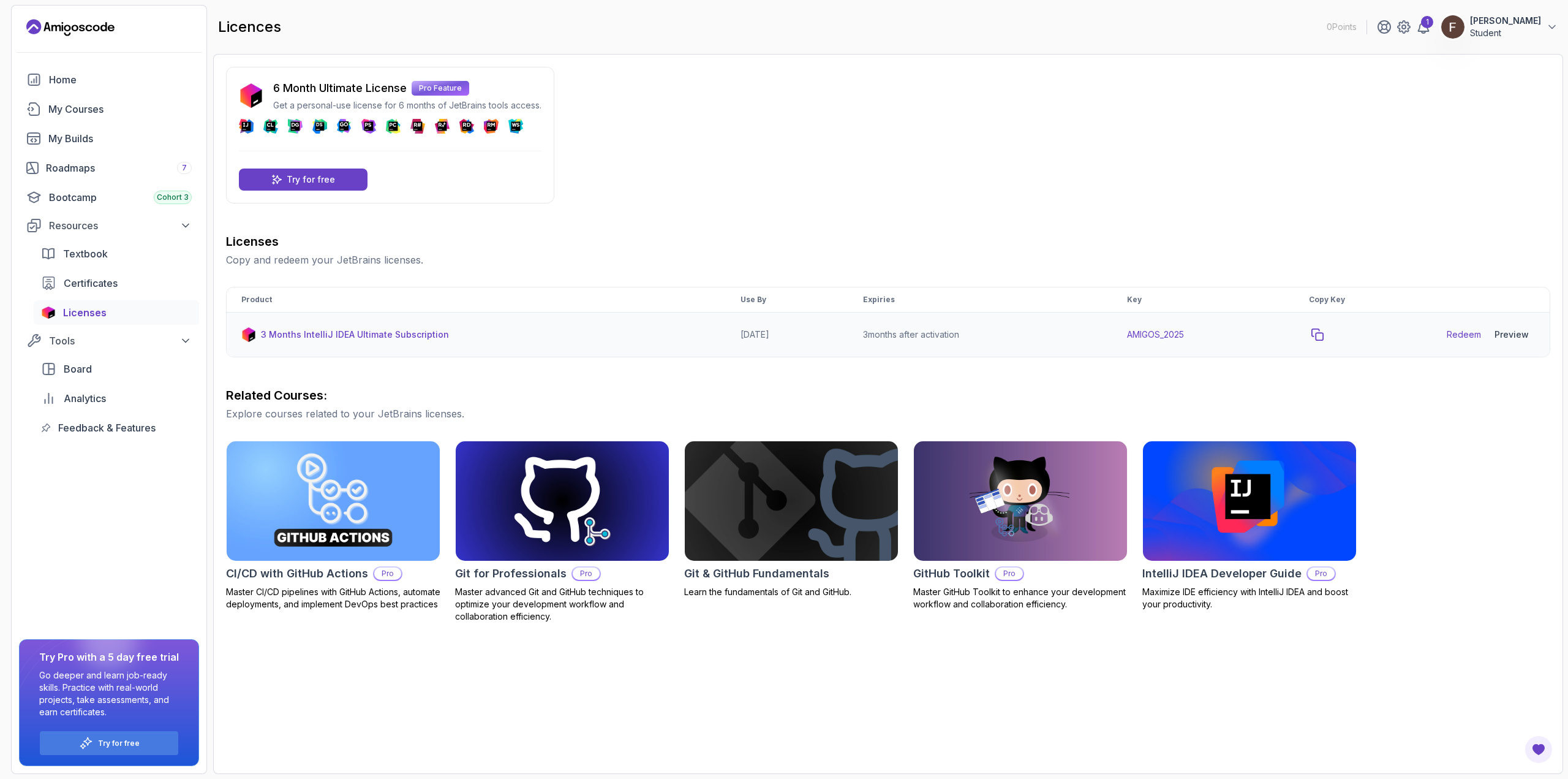
click at [1324, 332] on icon "copy-button" at bounding box center [1317, 334] width 12 height 12
